Goal: Task Accomplishment & Management: Manage account settings

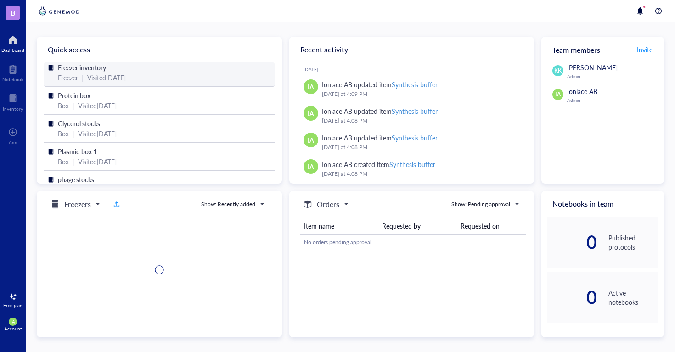
click at [73, 71] on span "Freezer inventory" at bounding box center [82, 67] width 48 height 9
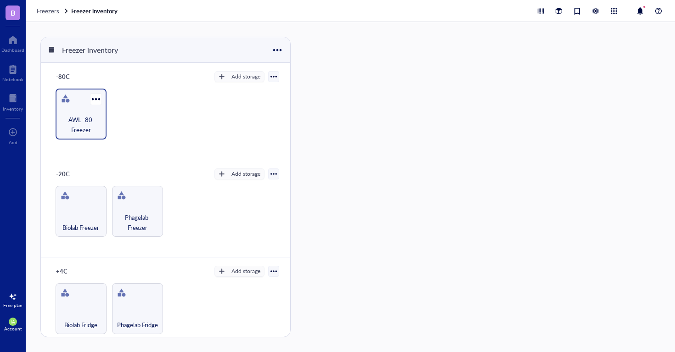
click at [68, 109] on div "AWL -80 Freezer" at bounding box center [81, 114] width 51 height 51
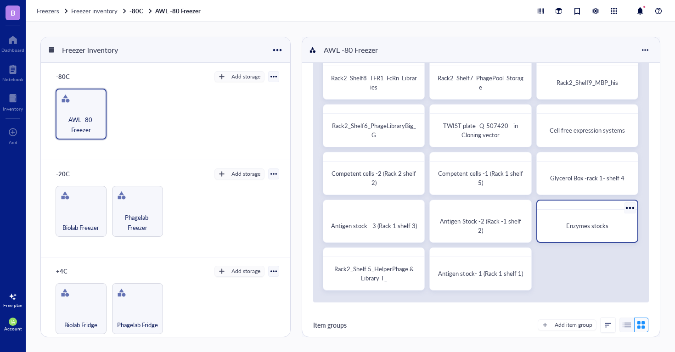
scroll to position [31, 0]
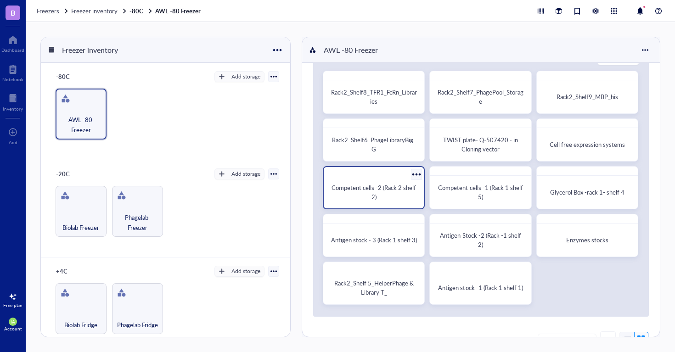
click at [364, 181] on div "Competent cells -2 (Rack 2 shelf 2)" at bounding box center [373, 192] width 93 height 25
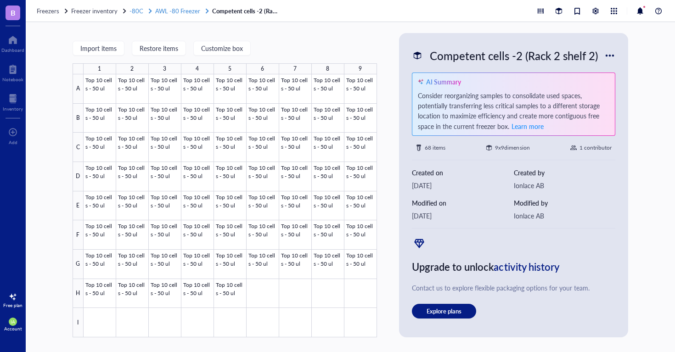
click at [174, 9] on span "AWL -80 Freezer" at bounding box center [177, 10] width 45 height 9
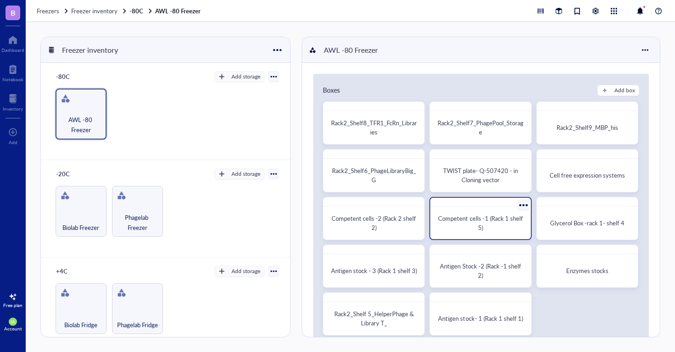
click at [491, 224] on div "Competent cells -1 (Rack 1 shelf 5)" at bounding box center [479, 223] width 85 height 18
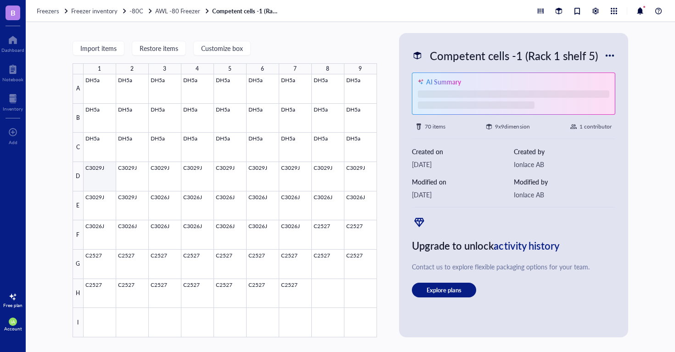
click at [104, 171] on div at bounding box center [230, 205] width 293 height 263
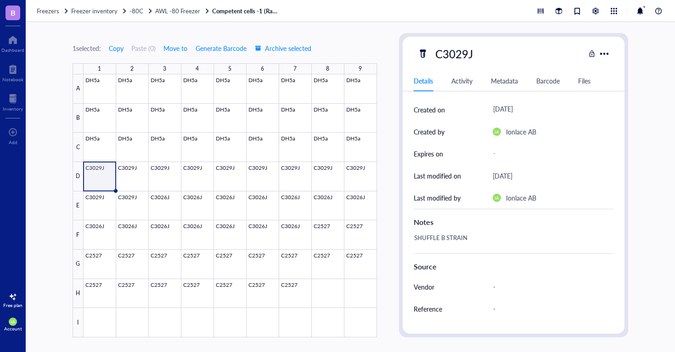
scroll to position [90, 0]
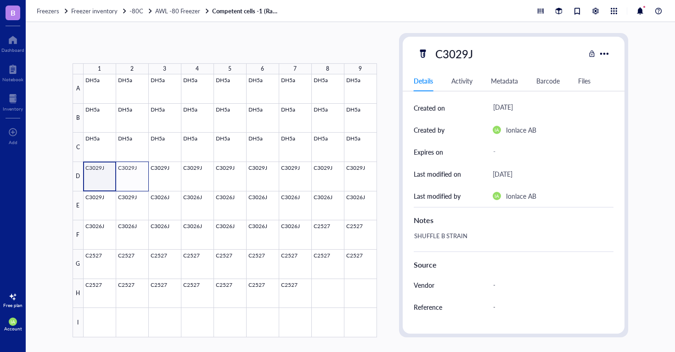
drag, startPoint x: 93, startPoint y: 170, endPoint x: 131, endPoint y: 172, distance: 37.7
click at [131, 172] on div at bounding box center [230, 205] width 293 height 263
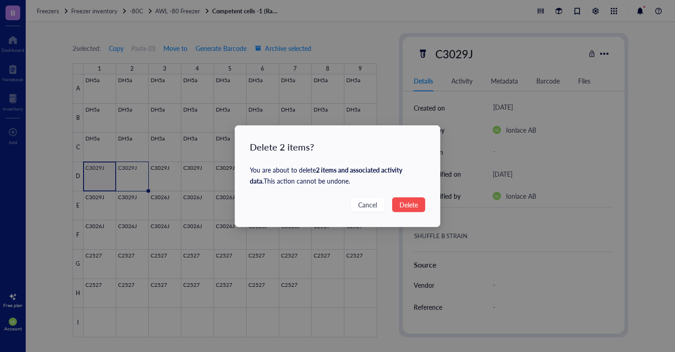
click at [414, 200] on span "Delete" at bounding box center [408, 205] width 18 height 10
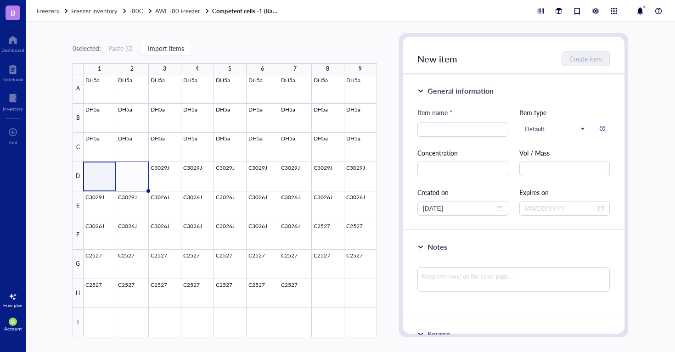
click at [281, 39] on div "0 selected: Paste ( 0 ) Import items 1 2 3 4 5 6 7 8 9 A B C D E F G H I DH5a D…" at bounding box center [225, 185] width 304 height 304
click at [168, 165] on div at bounding box center [230, 205] width 293 height 263
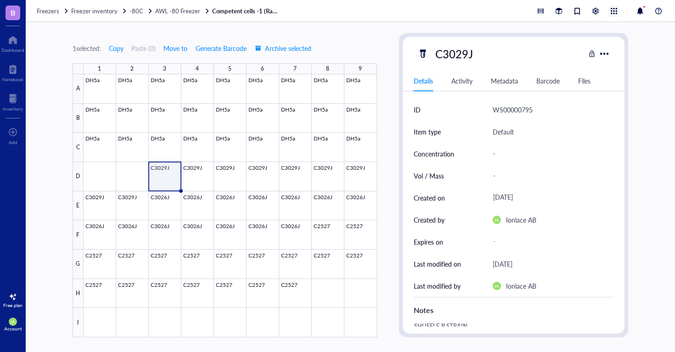
click at [612, 12] on div at bounding box center [614, 11] width 10 height 10
click at [640, 47] on div "1 selected: Copy Paste ( 0 ) Move to Generate Barcode Archive selected 1 2 3 4 …" at bounding box center [350, 187] width 649 height 330
click at [612, 9] on div at bounding box center [614, 11] width 10 height 10
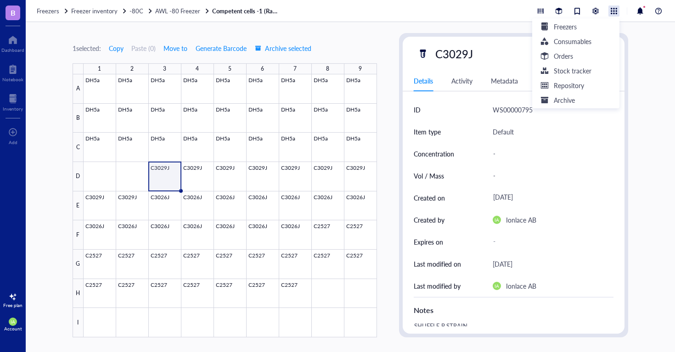
click at [453, 25] on div "1 selected: Copy Paste ( 0 ) Move to Generate Barcode Archive selected 1 2 3 4 …" at bounding box center [350, 187] width 649 height 330
